Goal: Task Accomplishment & Management: Manage account settings

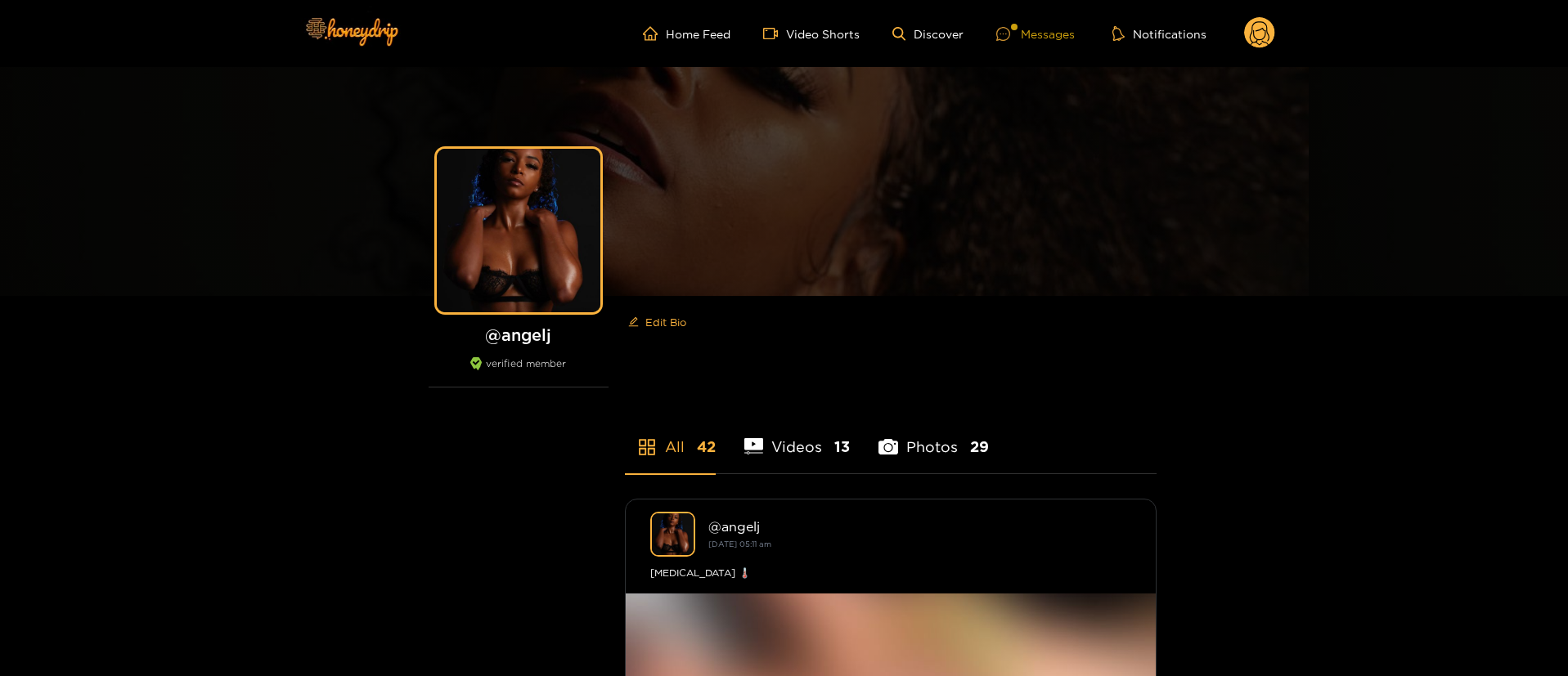
click at [1047, 39] on div "Messages" at bounding box center [1036, 34] width 79 height 19
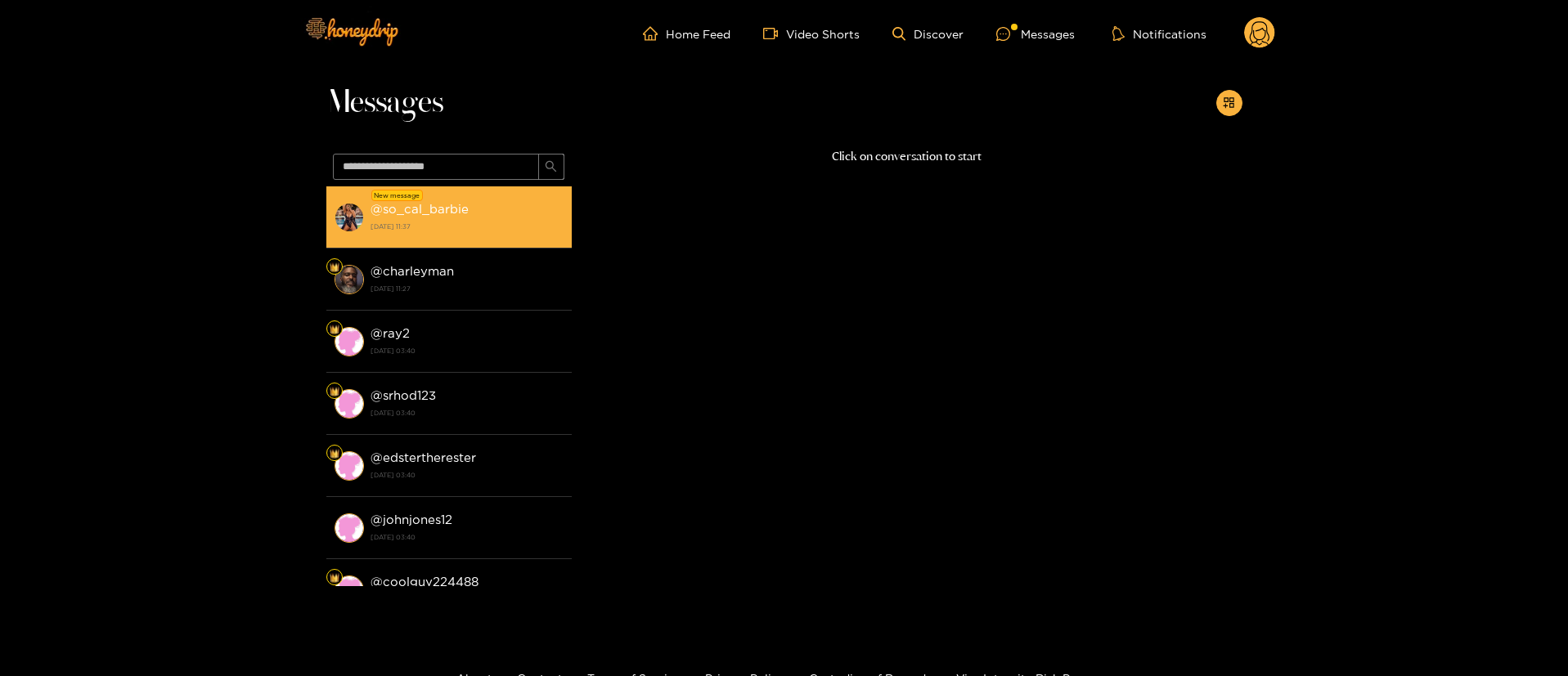
click at [525, 207] on div "@ so_cal_barbie [DATE] 11:37" at bounding box center [467, 218] width 193 height 37
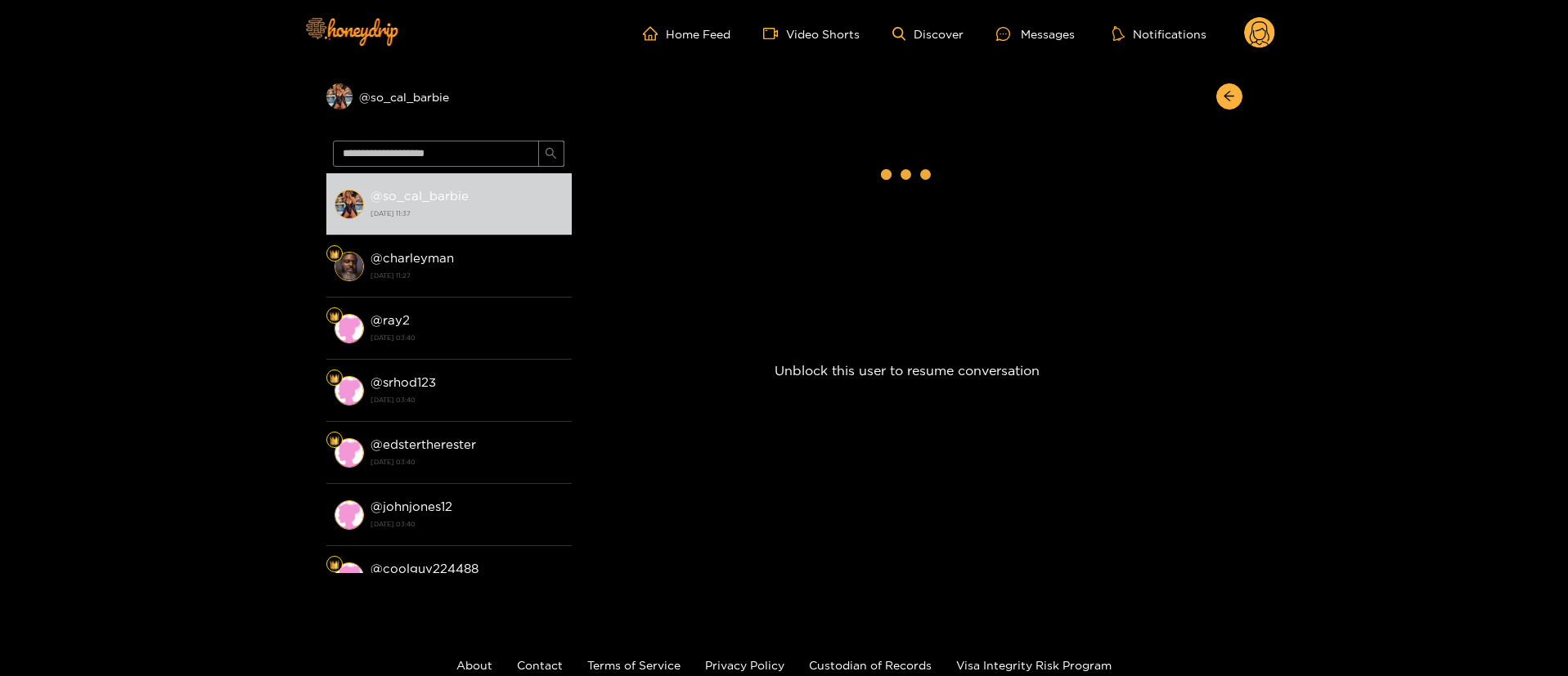
click at [1257, 33] on circle at bounding box center [1260, 32] width 31 height 31
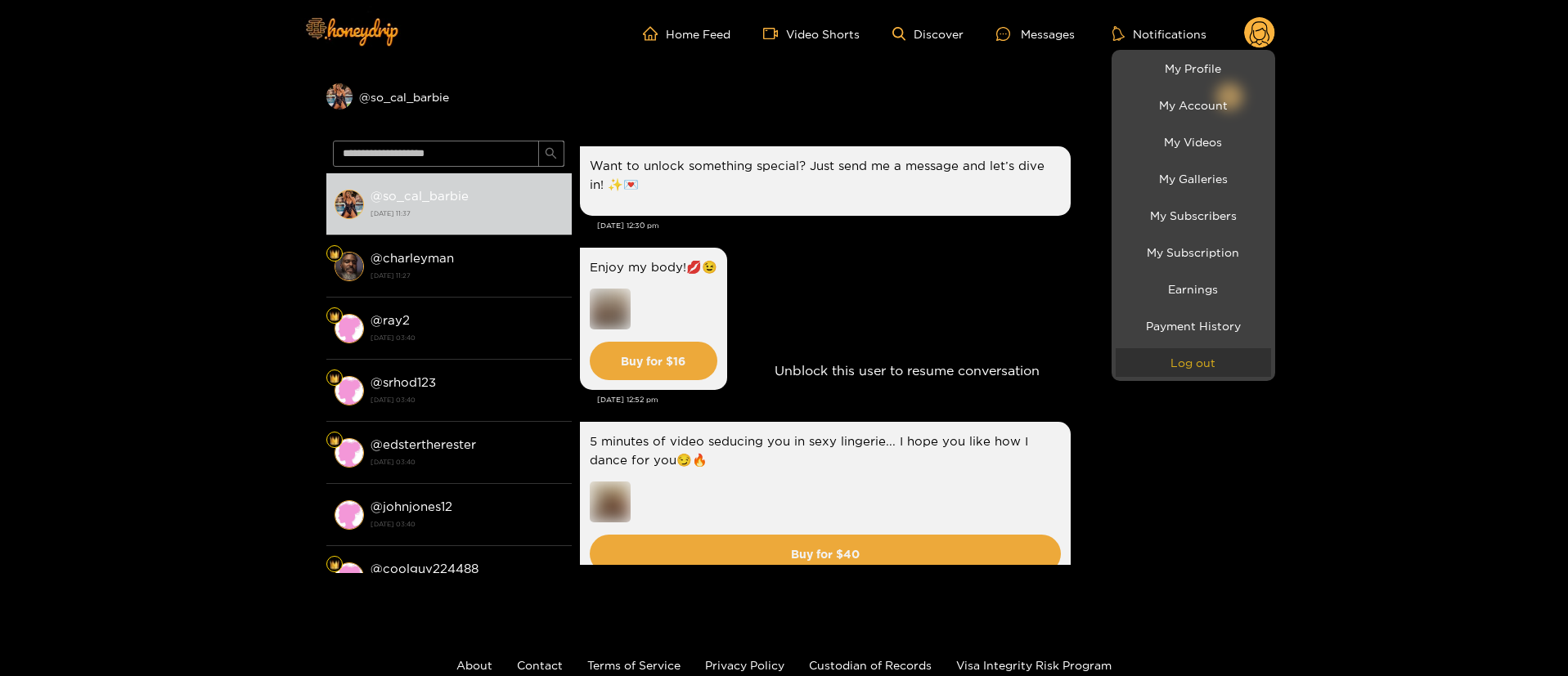
scroll to position [2932, 0]
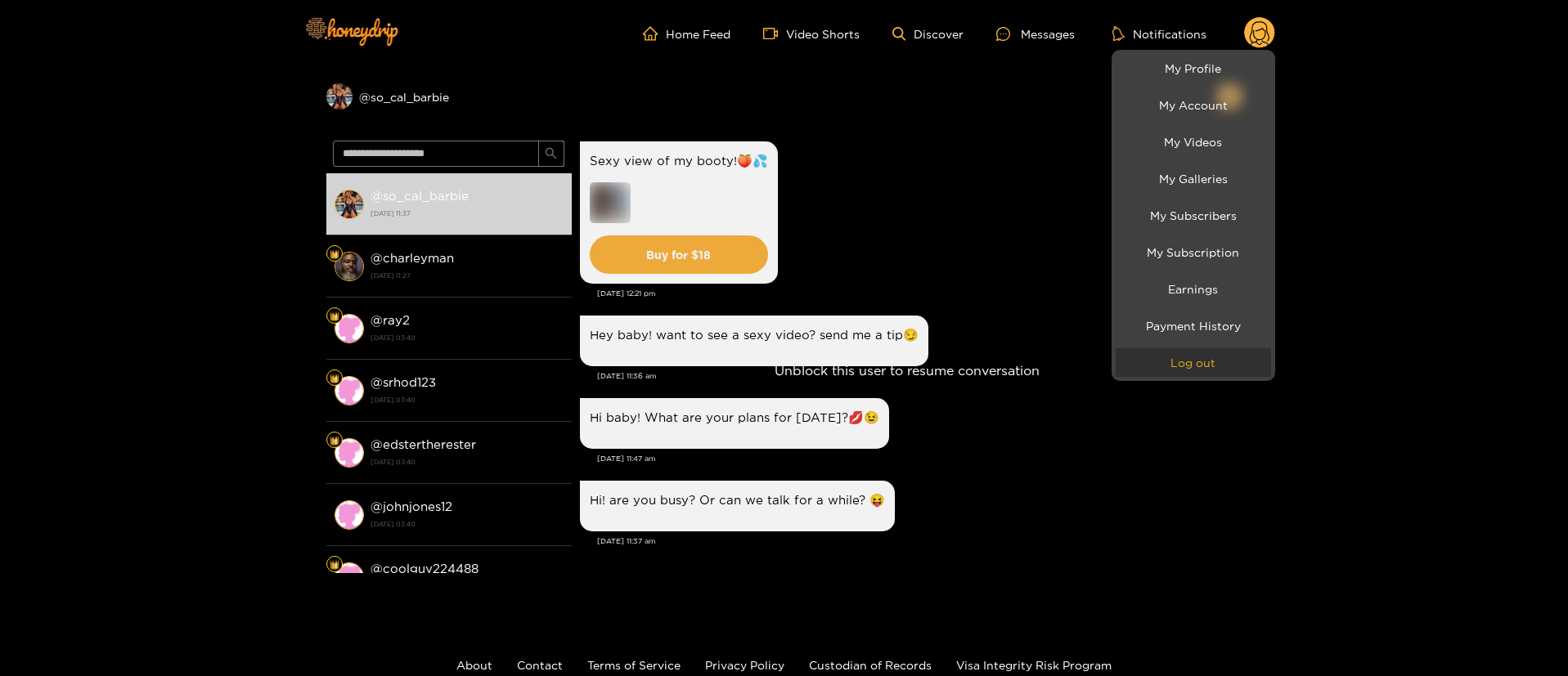
drag, startPoint x: 1211, startPoint y: 355, endPoint x: 1203, endPoint y: 361, distance: 10.0
click at [1211, 355] on button "Log out" at bounding box center [1193, 363] width 156 height 28
